Goal: Transaction & Acquisition: Obtain resource

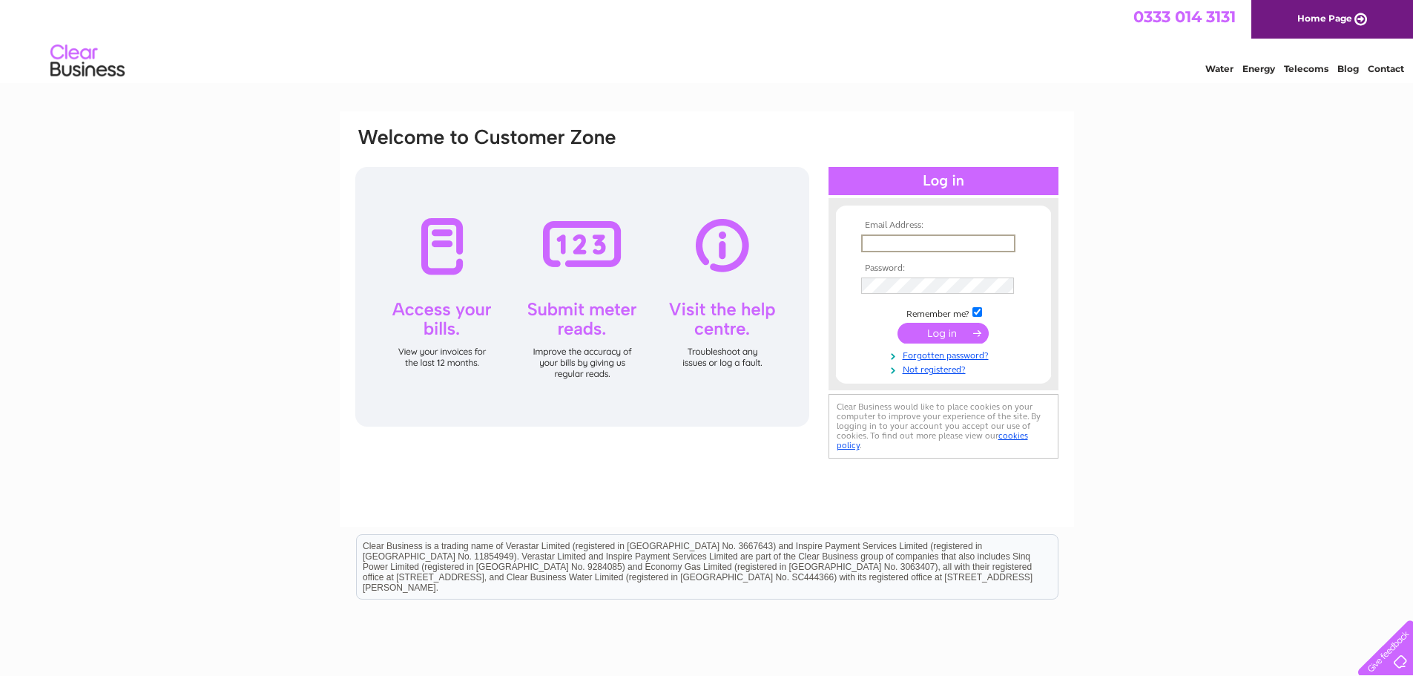
click at [893, 243] on input "text" at bounding box center [938, 243] width 154 height 18
click at [882, 243] on input "text" at bounding box center [938, 243] width 154 height 18
paste input "accounts@valtti.co.uk"
type input "accounts@valtti.co.uk"
click at [932, 335] on input "submit" at bounding box center [943, 333] width 91 height 21
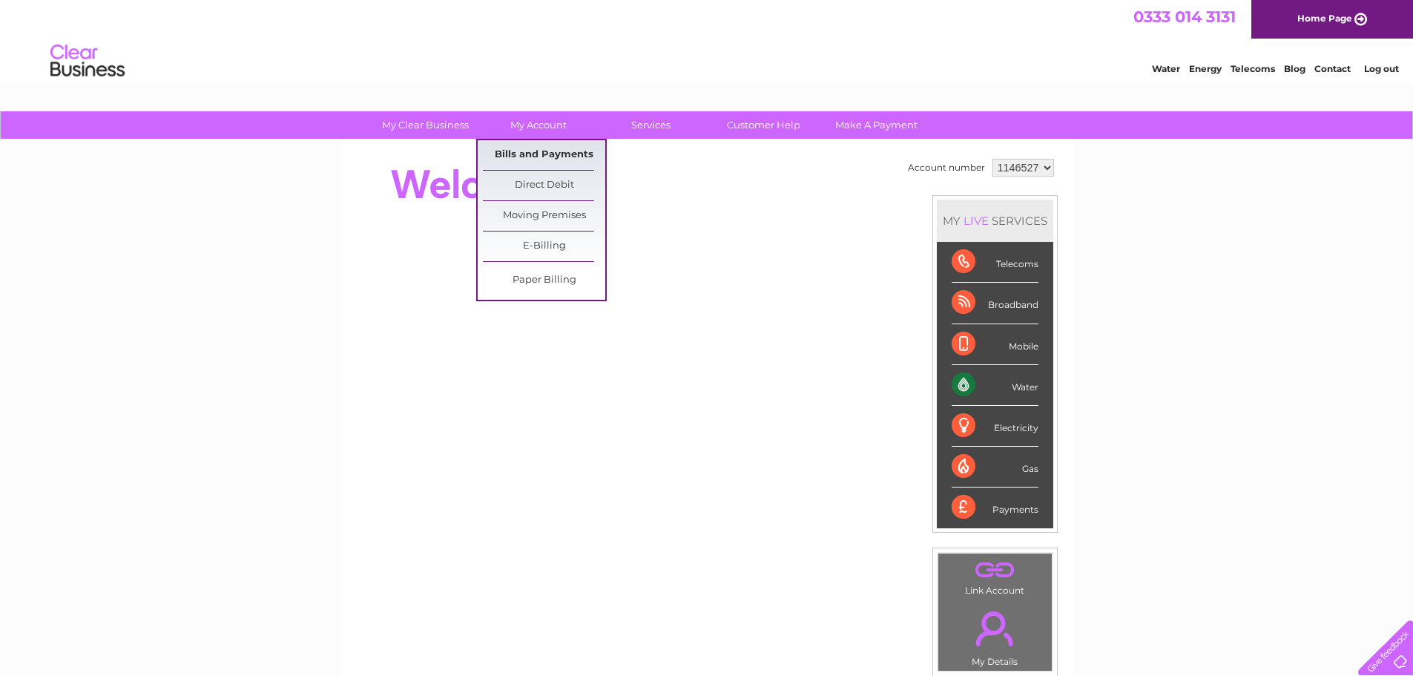
click at [551, 145] on link "Bills and Payments" at bounding box center [544, 155] width 122 height 30
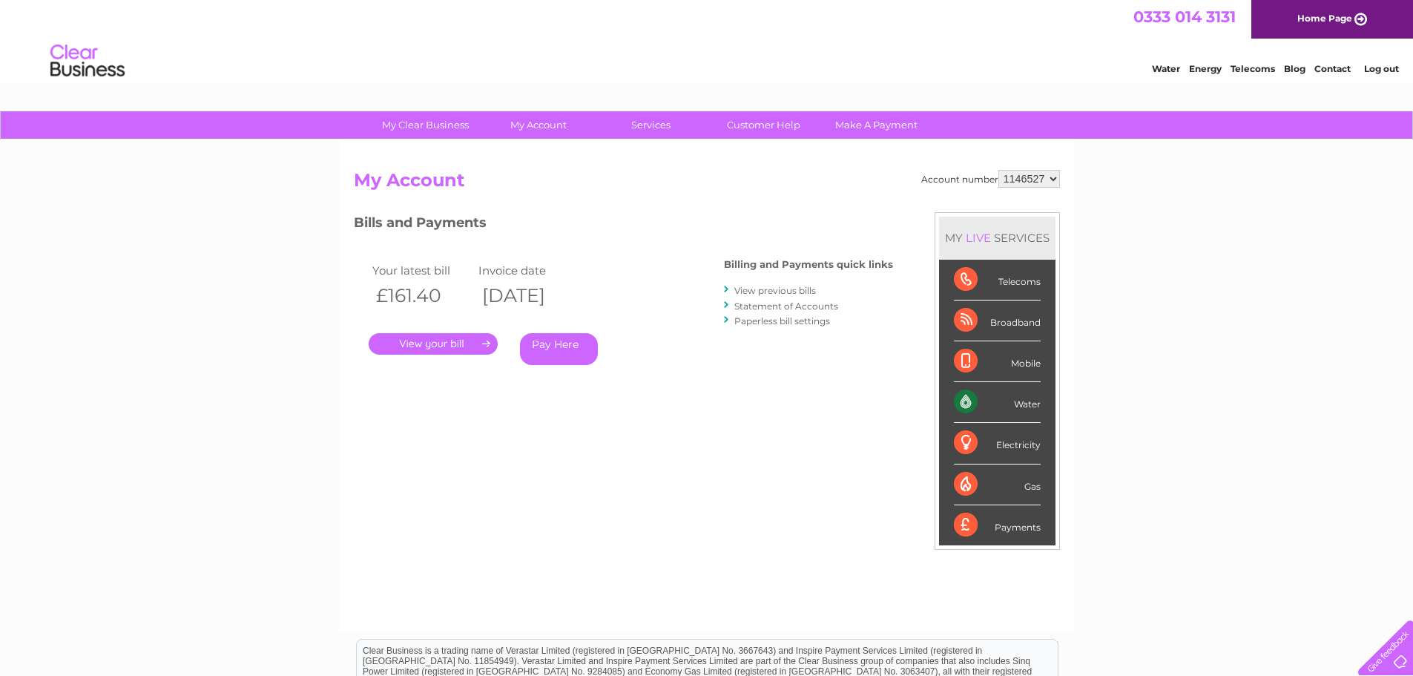
click at [437, 339] on link "." at bounding box center [433, 344] width 129 height 22
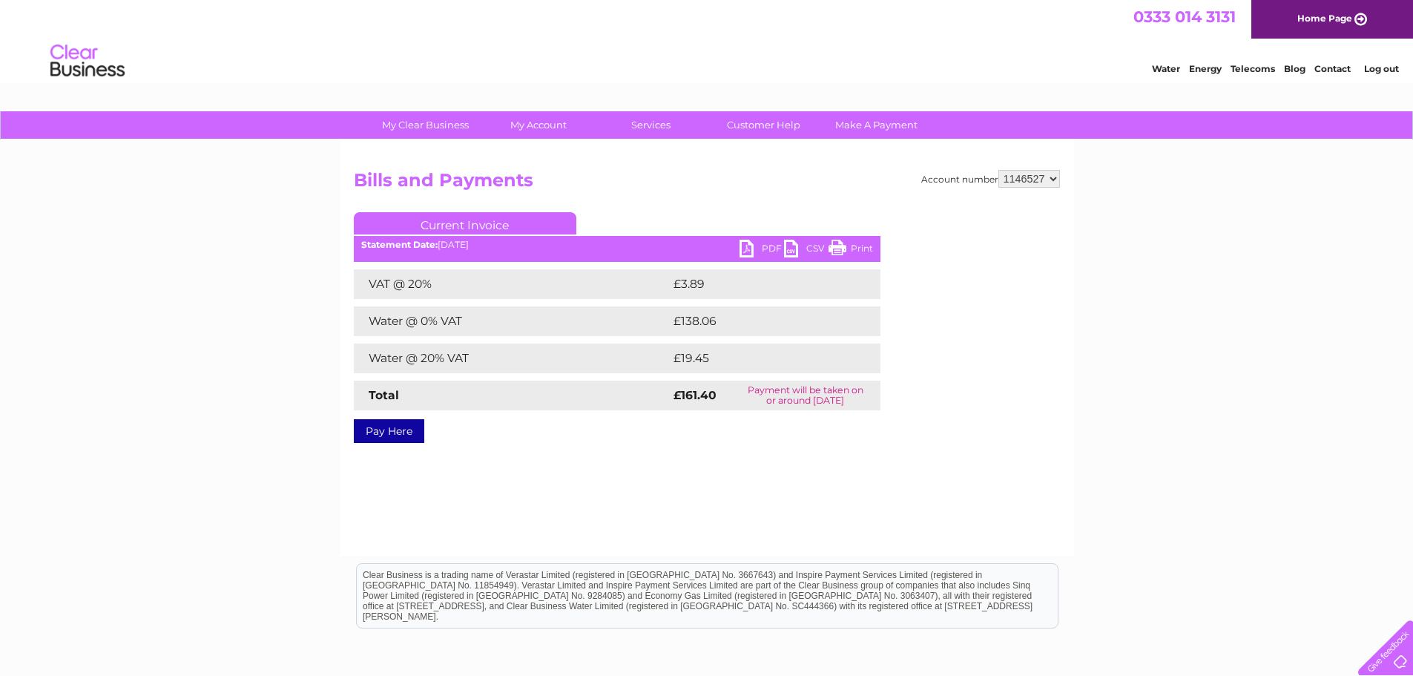
click at [751, 246] on link "PDF" at bounding box center [762, 251] width 45 height 22
